Goal: Find specific page/section: Find specific page/section

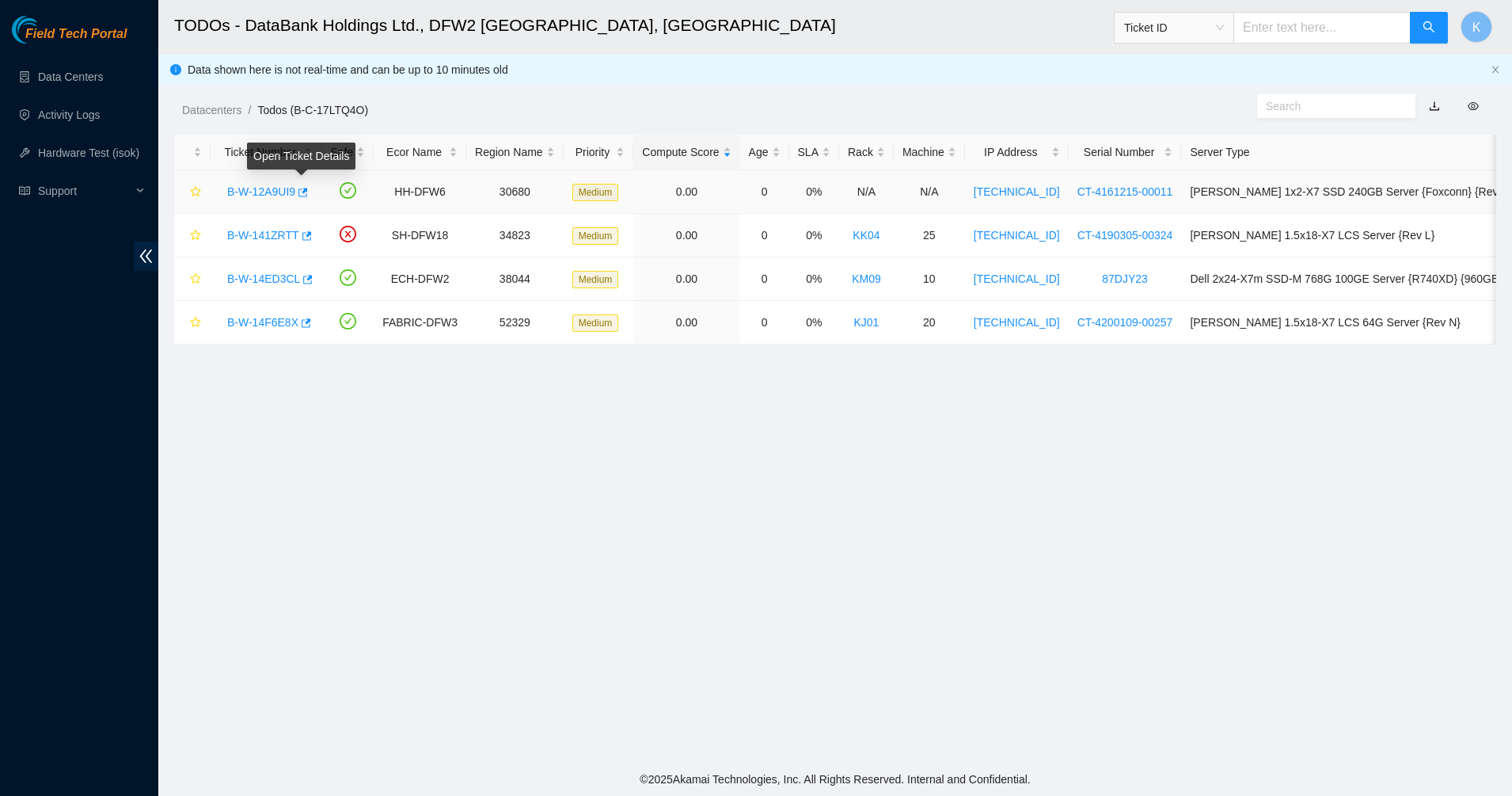
click at [277, 189] on link "B-W-12A9UI9" at bounding box center [261, 192] width 68 height 12
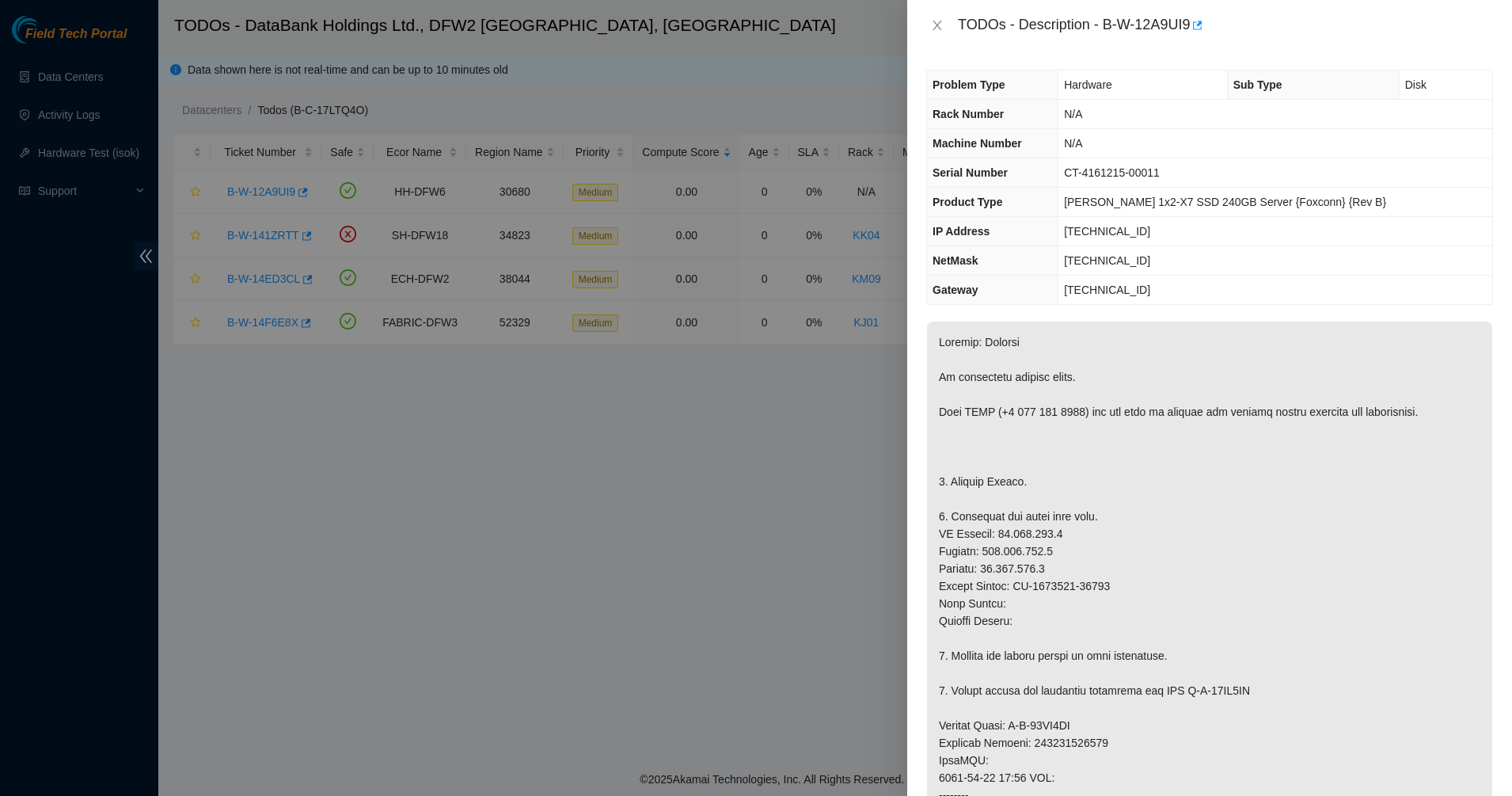
drag, startPoint x: 1027, startPoint y: 348, endPoint x: 1035, endPoint y: 476, distance: 128.2
click at [1035, 476] on p at bounding box center [1209, 751] width 565 height 860
click at [1001, 506] on p at bounding box center [1209, 751] width 565 height 860
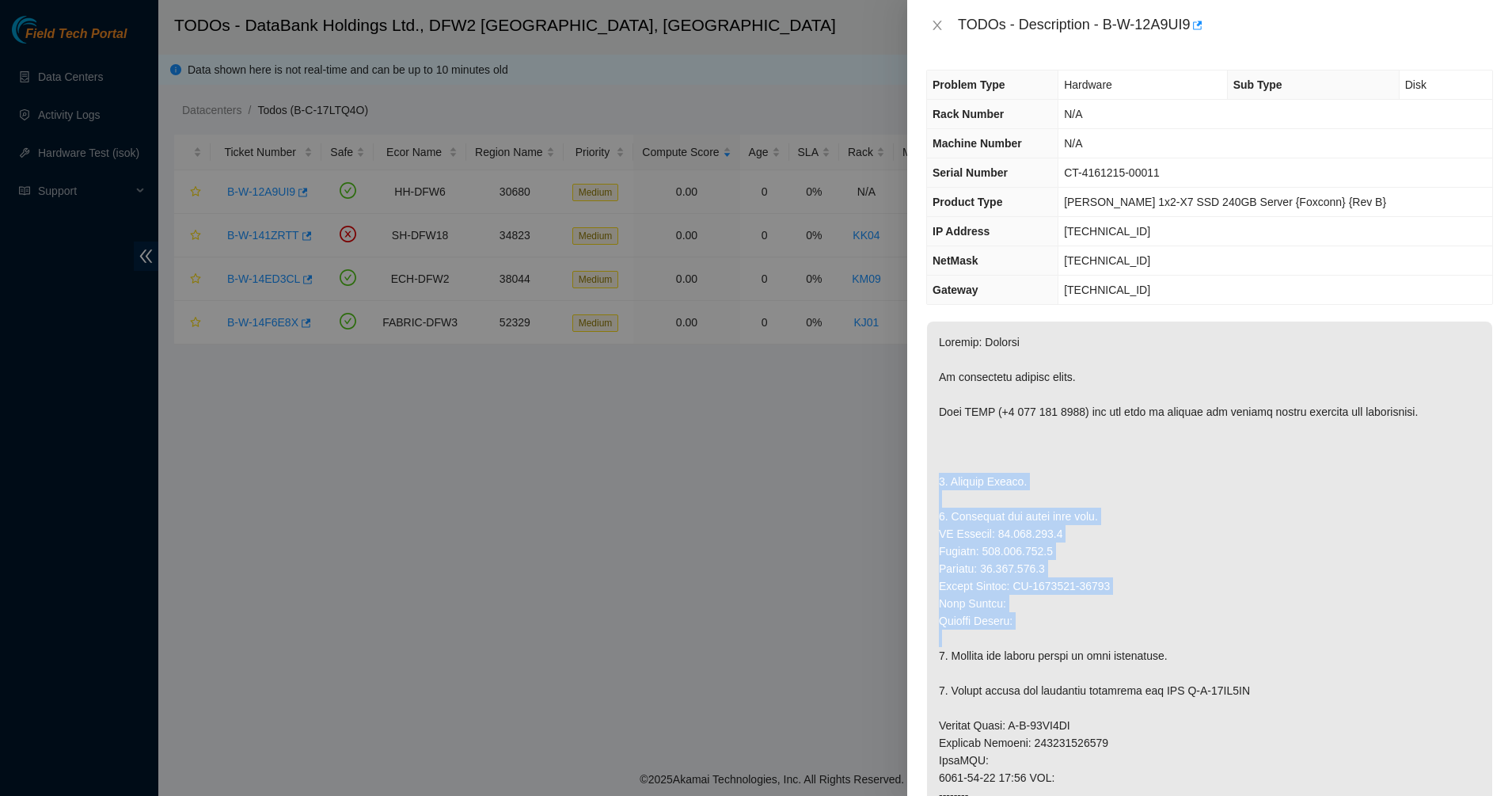
drag, startPoint x: 985, startPoint y: 461, endPoint x: 1038, endPoint y: 642, distance: 188.6
click at [1038, 642] on p at bounding box center [1209, 751] width 565 height 860
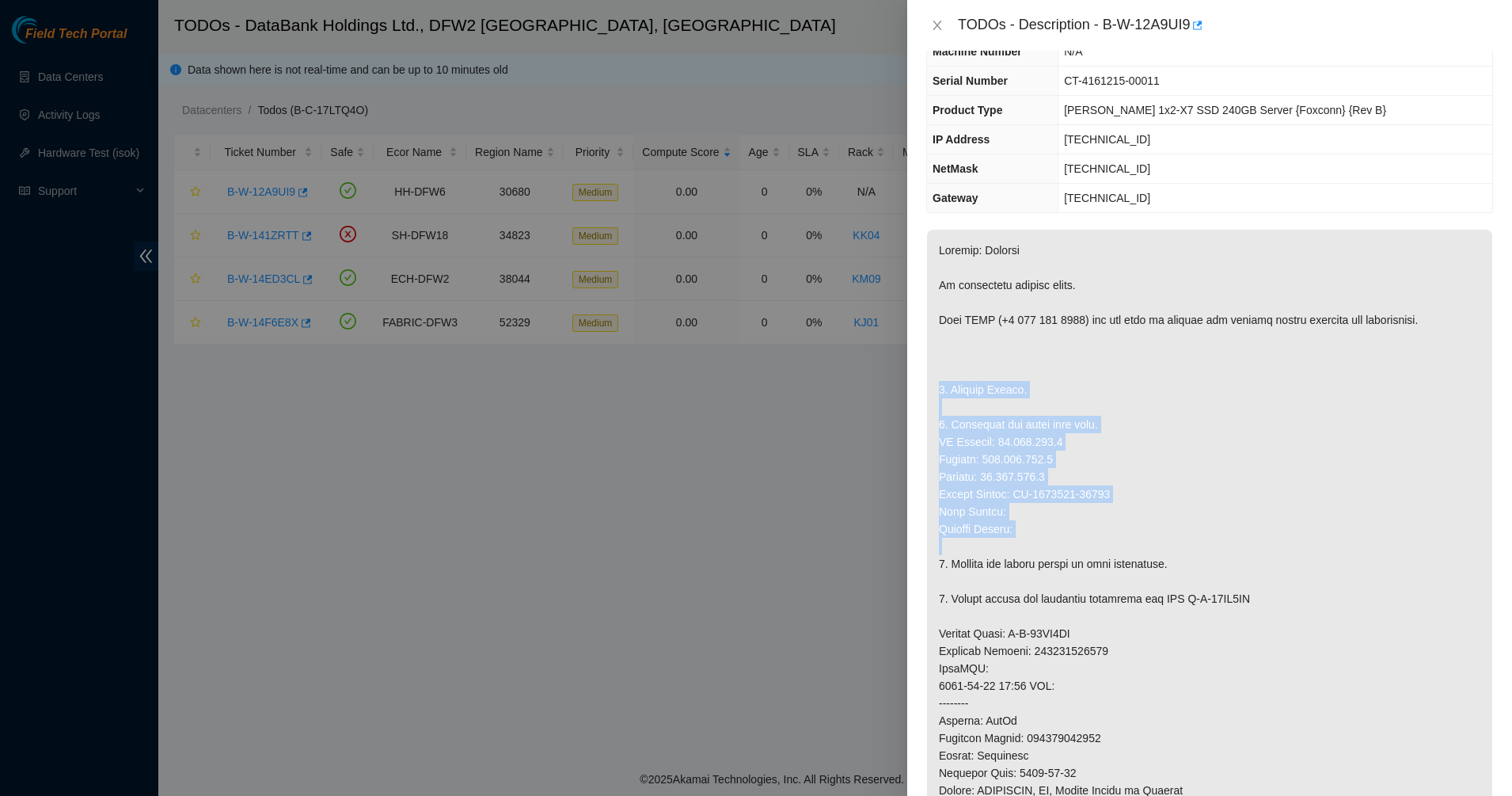
scroll to position [297, 0]
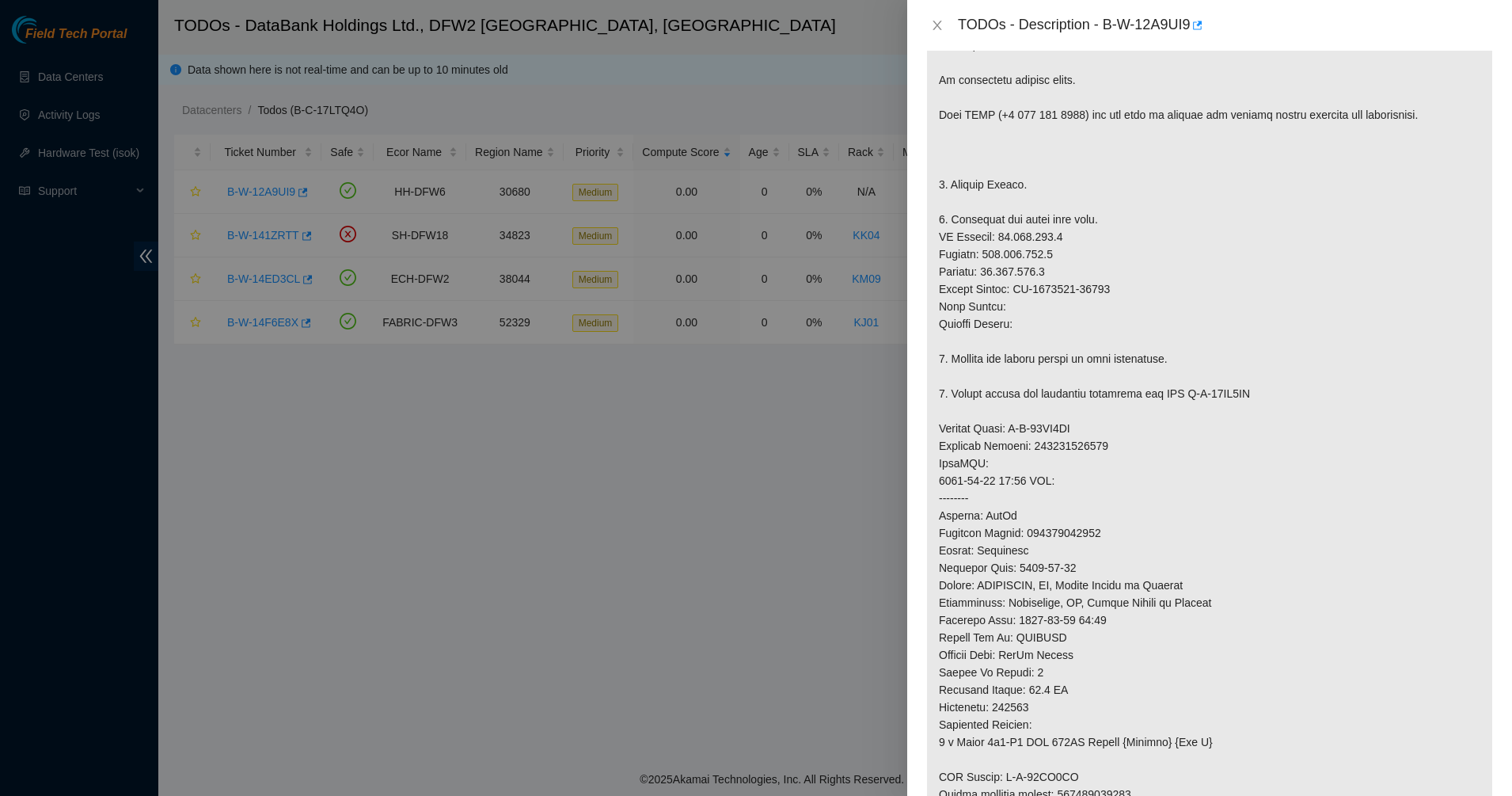
click at [1003, 615] on p at bounding box center [1209, 454] width 565 height 860
click at [934, 23] on icon "close" at bounding box center [937, 25] width 12 height 12
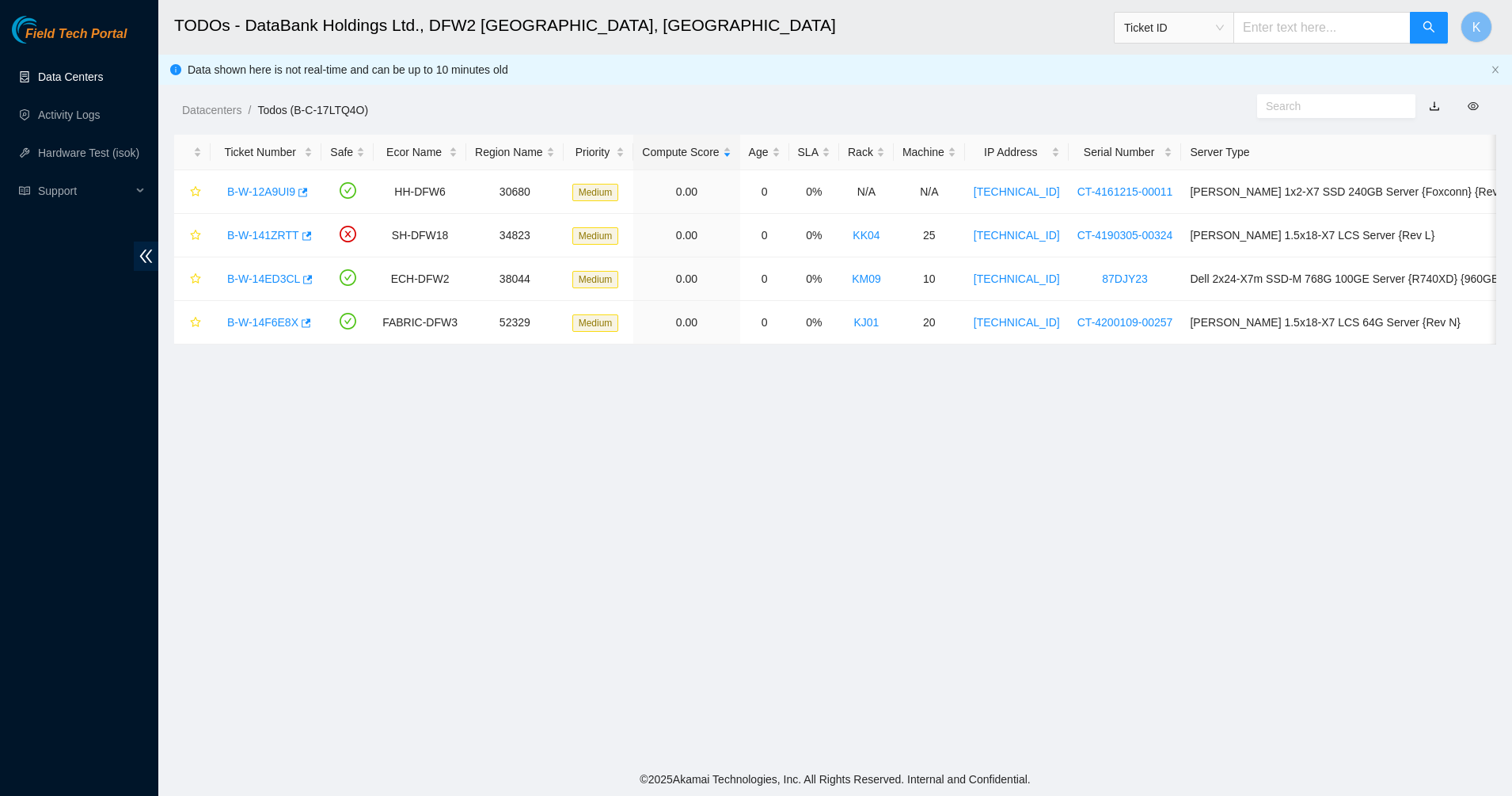
scroll to position [273, 0]
click at [38, 72] on link "Data Centers" at bounding box center [70, 77] width 65 height 12
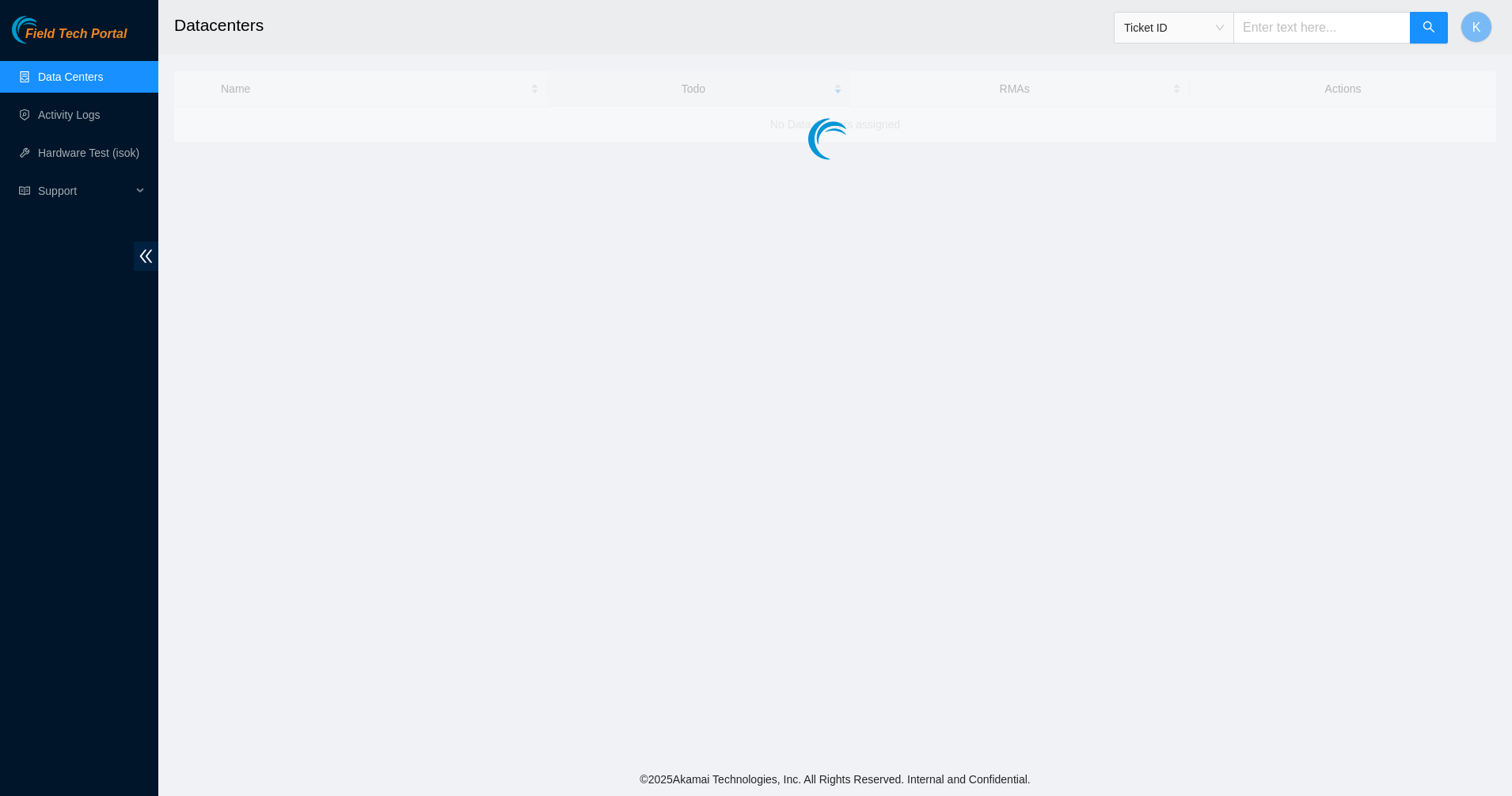
click at [206, 26] on h2 "Datacenters" at bounding box center [692, 25] width 1036 height 51
drag, startPoint x: 206, startPoint y: 26, endPoint x: 271, endPoint y: 29, distance: 65.1
click at [271, 29] on h2 "Datacenters" at bounding box center [692, 25] width 1036 height 51
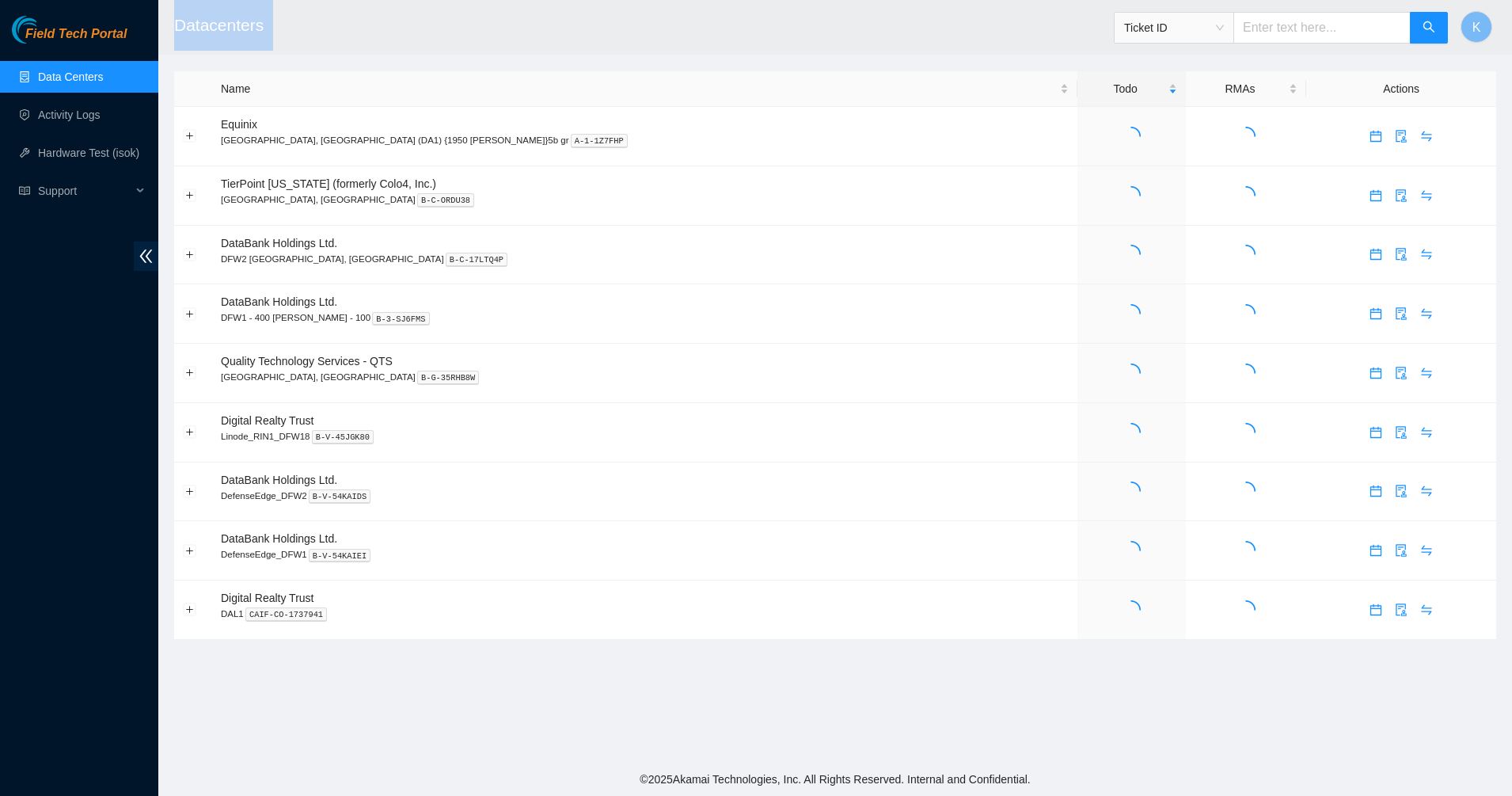
click at [406, 26] on h2 "Datacenters" at bounding box center [692, 25] width 1036 height 51
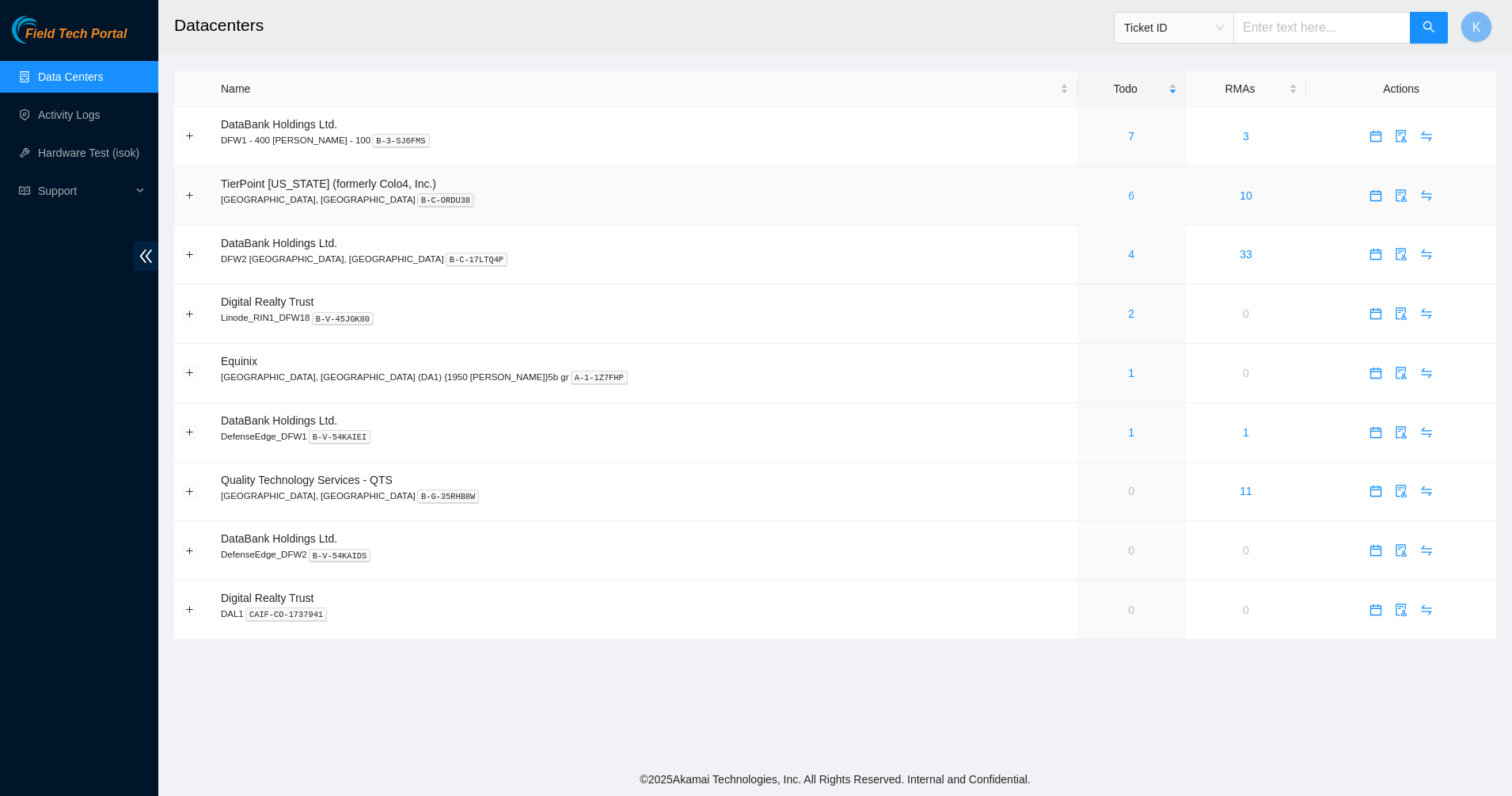
click at [1128, 197] on link "6" at bounding box center [1131, 195] width 6 height 12
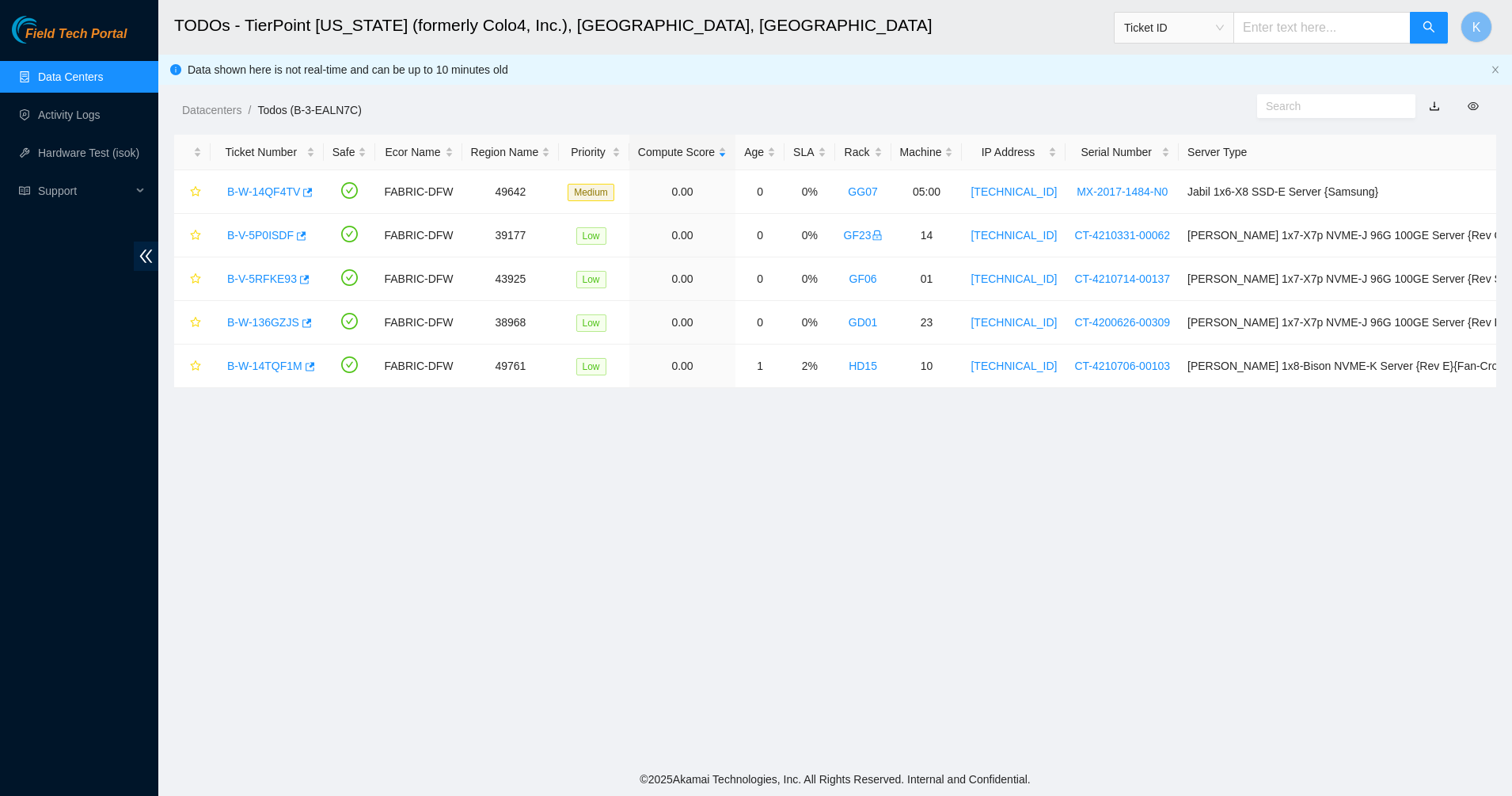
click at [38, 71] on link "Data Centers" at bounding box center [70, 77] width 65 height 12
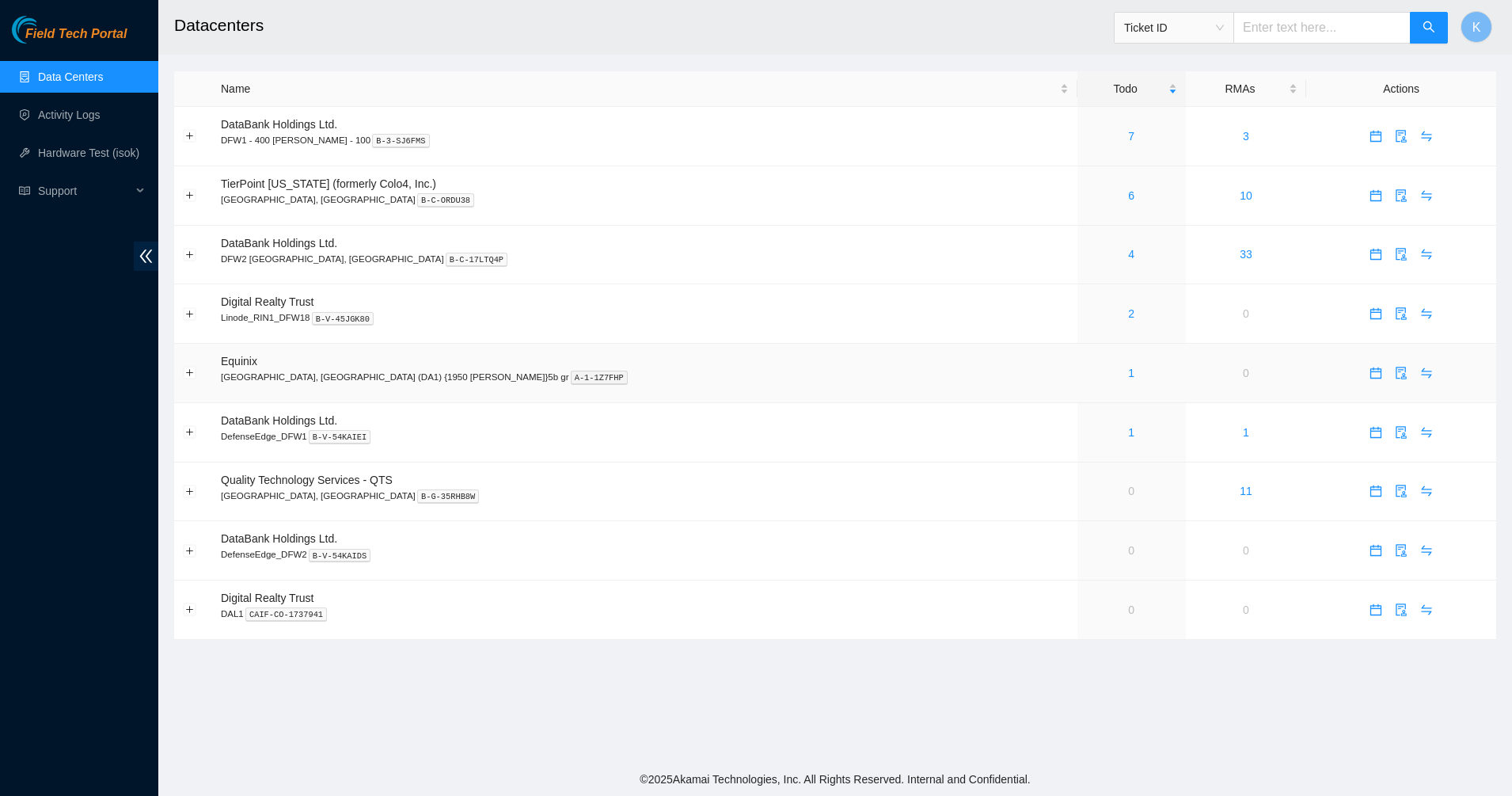
click at [1086, 373] on div "1" at bounding box center [1132, 373] width 91 height 17
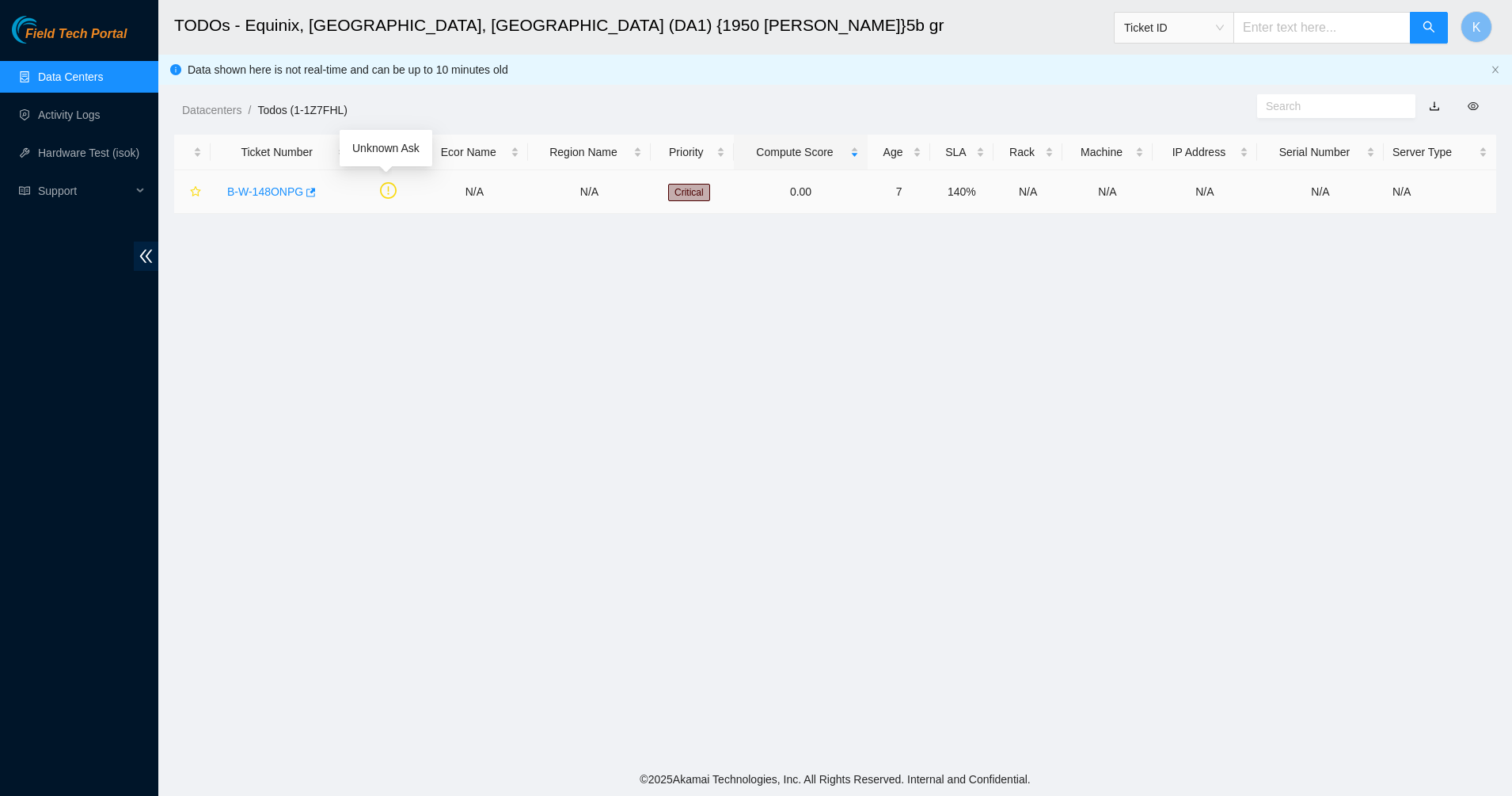
click at [380, 187] on icon "exclamation-circle" at bounding box center [388, 190] width 17 height 17
click at [474, 346] on main "TODOs - Equinix, Dallas, TX (DA1) {1950 N. Stemmons}5b gr Ticket ID K Data show…" at bounding box center [835, 381] width 1354 height 763
click at [262, 187] on link "B-W-148ONPG" at bounding box center [265, 192] width 76 height 12
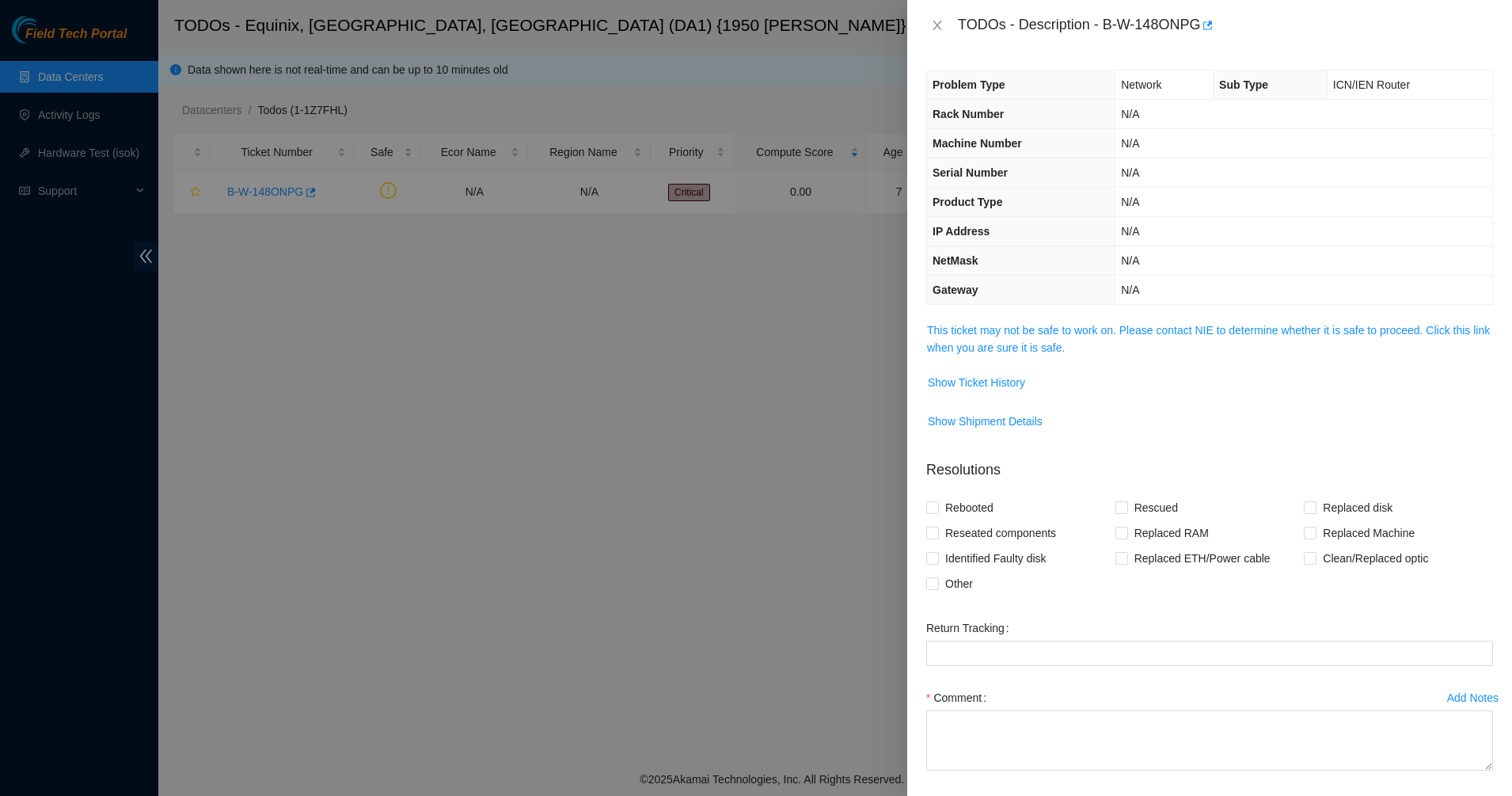
click at [1006, 321] on td "This ticket may not be safe to work on. Please contact NIE to determine whether…" at bounding box center [1209, 345] width 567 height 48
click at [1007, 332] on link "This ticket may not be safe to work on. Please contact NIE to determine whether…" at bounding box center [1209, 339] width 563 height 30
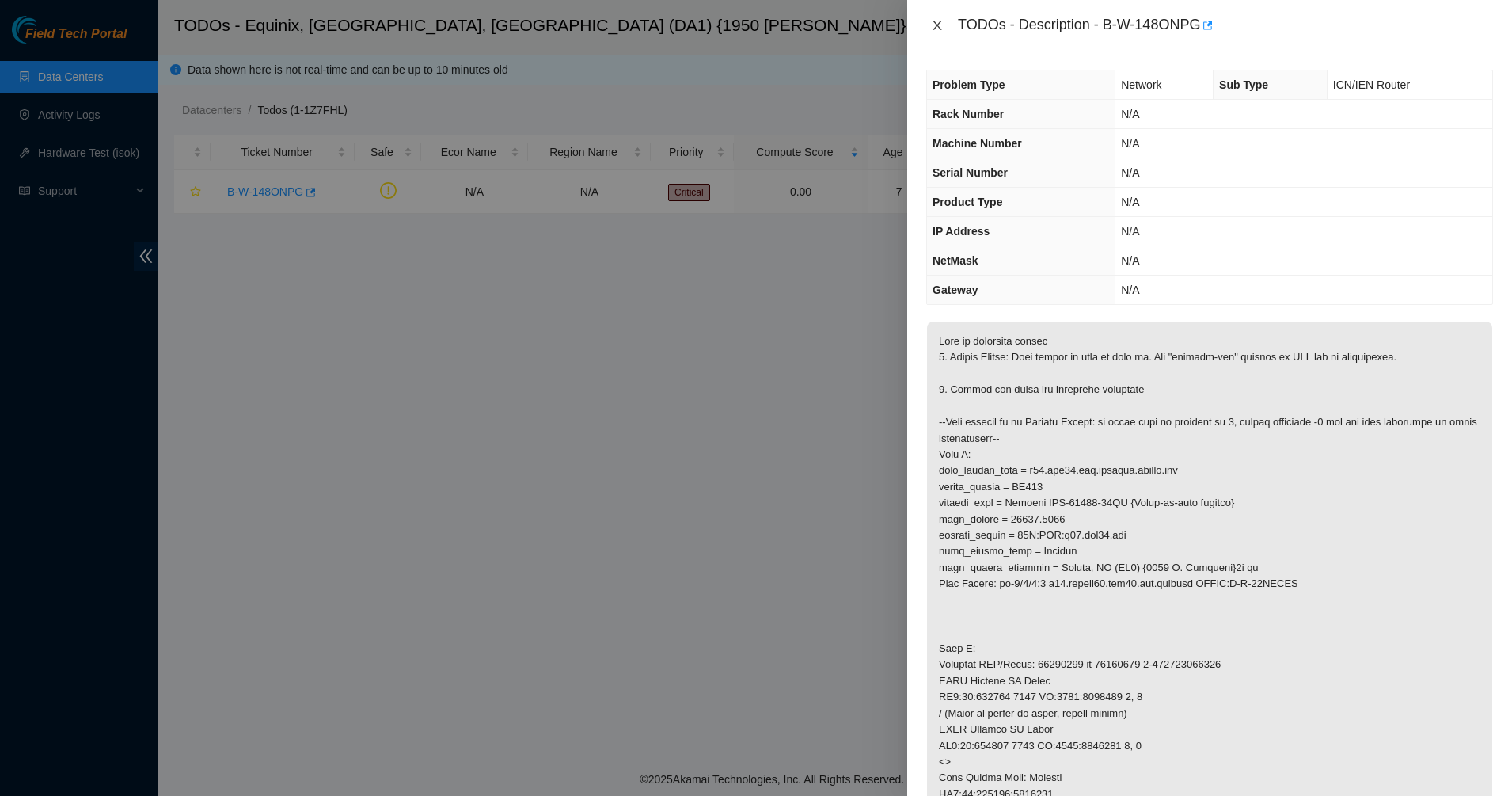
click at [936, 21] on icon "close" at bounding box center [937, 25] width 12 height 12
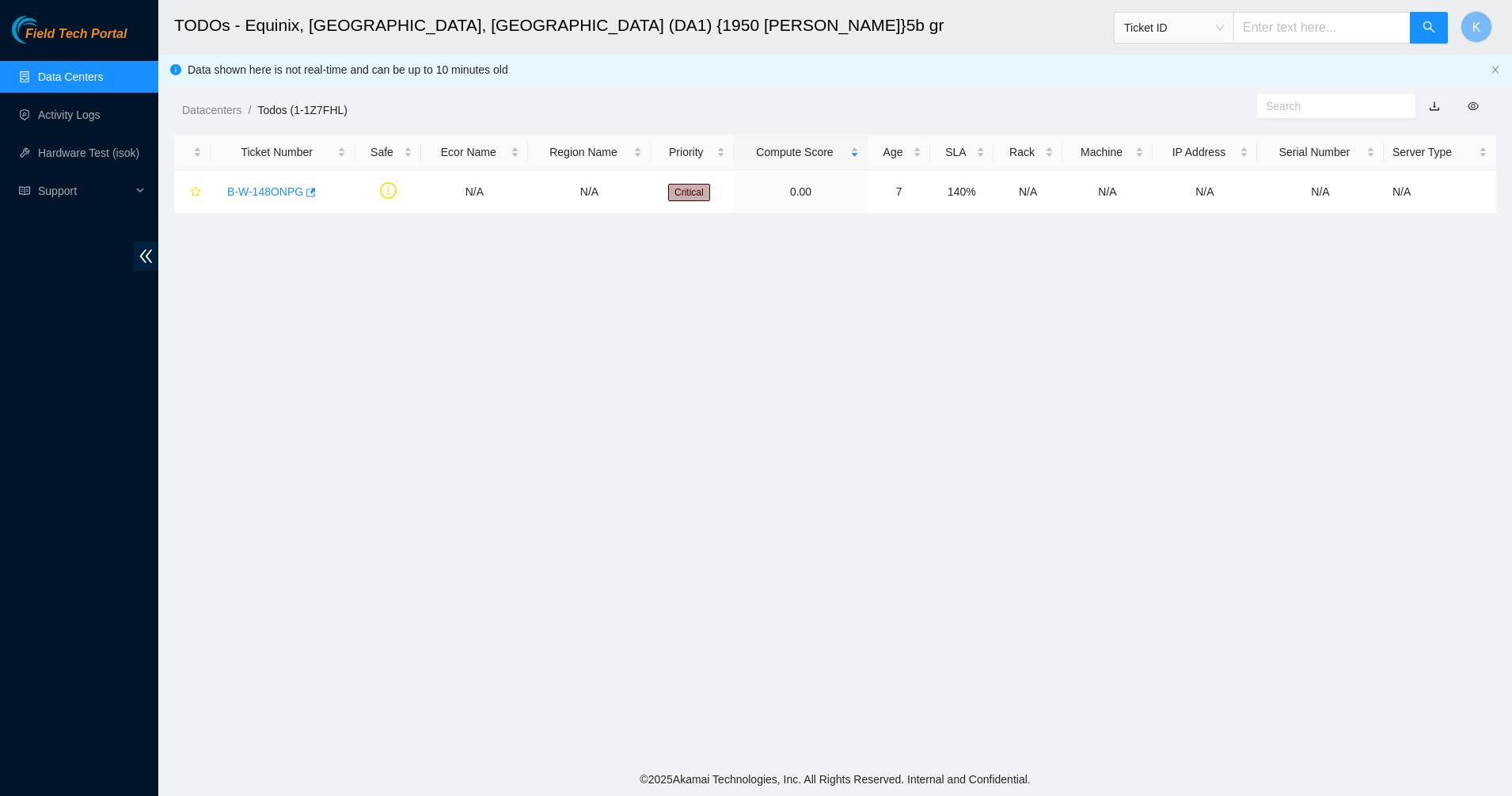
click at [91, 83] on link "Data Centers" at bounding box center [70, 77] width 65 height 12
